Goal: Find specific page/section: Find specific page/section

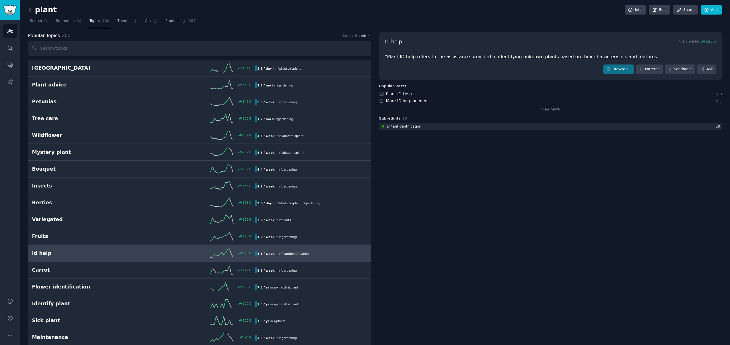
scroll to position [32, 0]
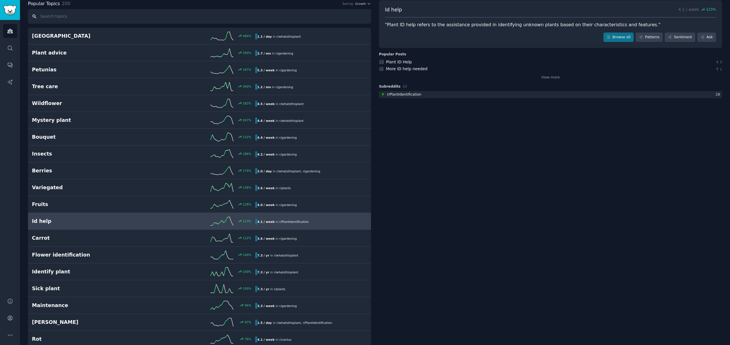
click at [59, 20] on input "text" at bounding box center [199, 16] width 343 height 15
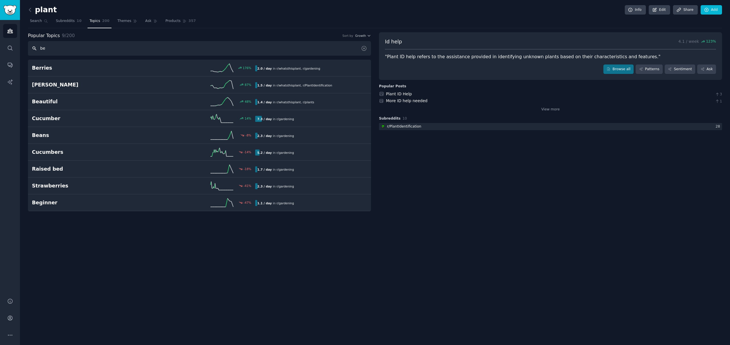
scroll to position [0, 0]
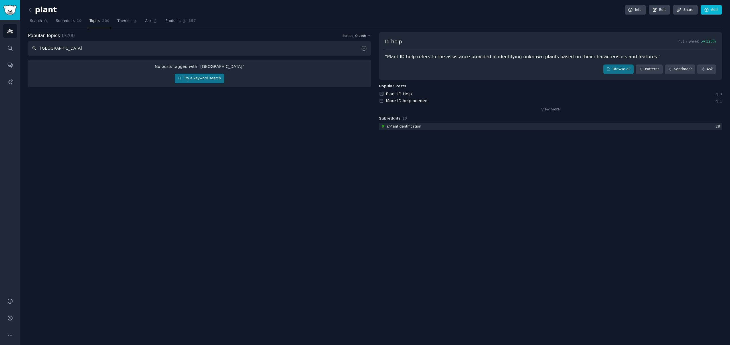
click at [59, 48] on input "[GEOGRAPHIC_DATA]" at bounding box center [199, 48] width 343 height 15
type input "[GEOGRAPHIC_DATA]"
click at [76, 51] on input "[GEOGRAPHIC_DATA]" at bounding box center [199, 48] width 343 height 15
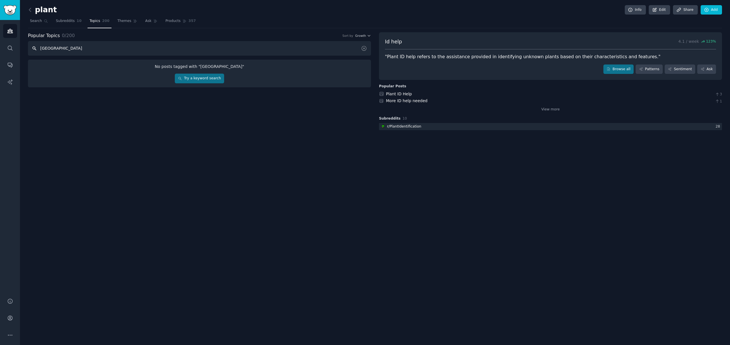
click at [76, 51] on input "[GEOGRAPHIC_DATA]" at bounding box center [199, 48] width 343 height 15
click at [124, 23] on link "Themes" at bounding box center [128, 23] width 24 height 12
